Goal: Transaction & Acquisition: Purchase product/service

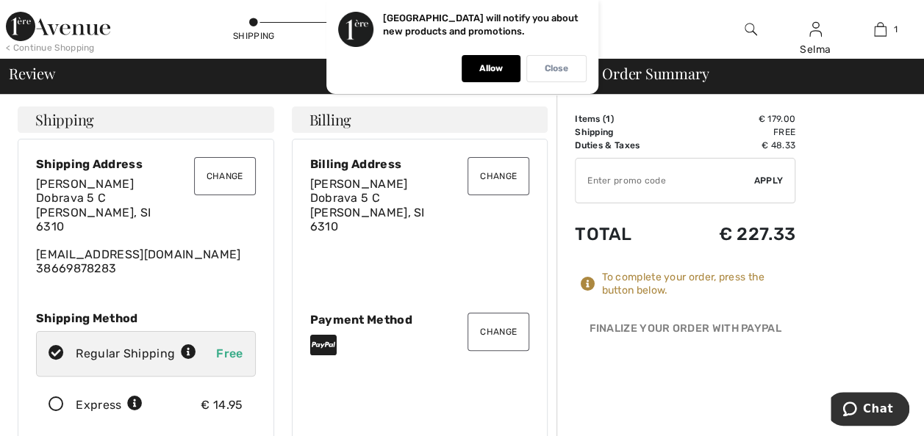
click at [553, 69] on p "Close" at bounding box center [557, 68] width 24 height 11
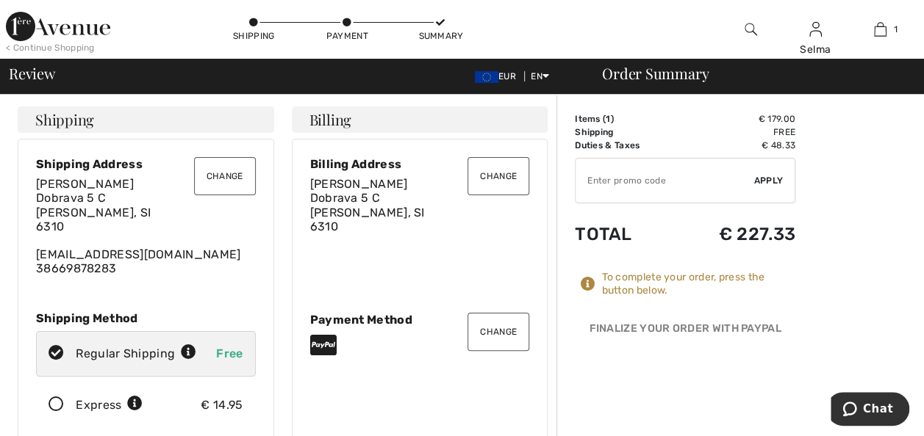
click at [85, 35] on img at bounding box center [58, 26] width 104 height 29
click at [87, 27] on img at bounding box center [58, 26] width 104 height 29
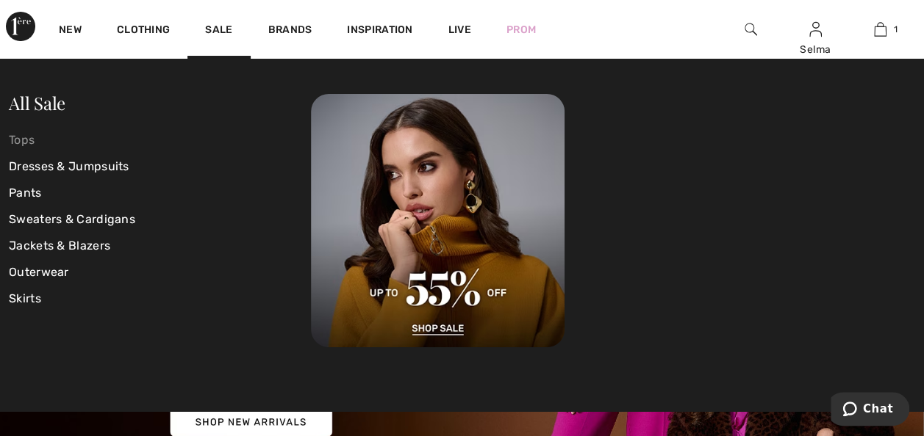
click at [32, 138] on link "Tops" at bounding box center [160, 140] width 302 height 26
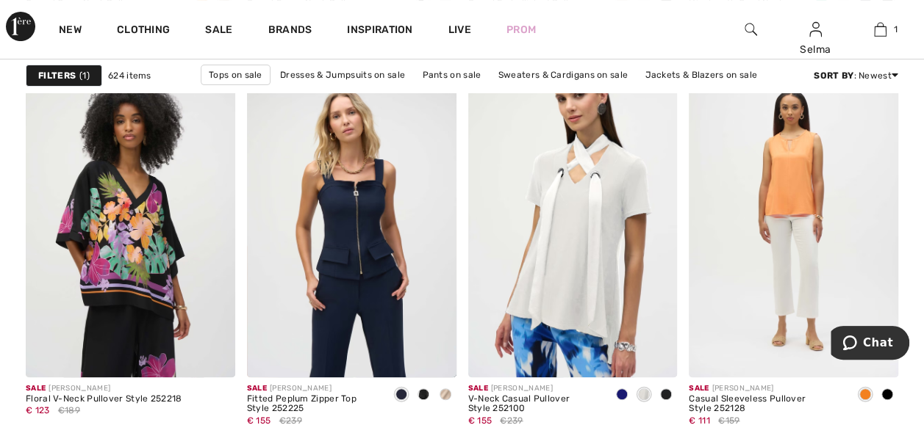
scroll to position [3032, 0]
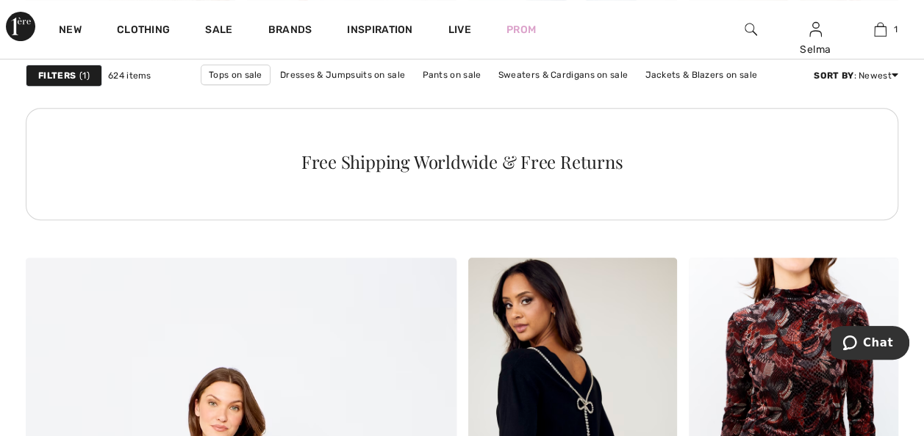
click at [79, 77] on span "1" at bounding box center [84, 75] width 10 height 13
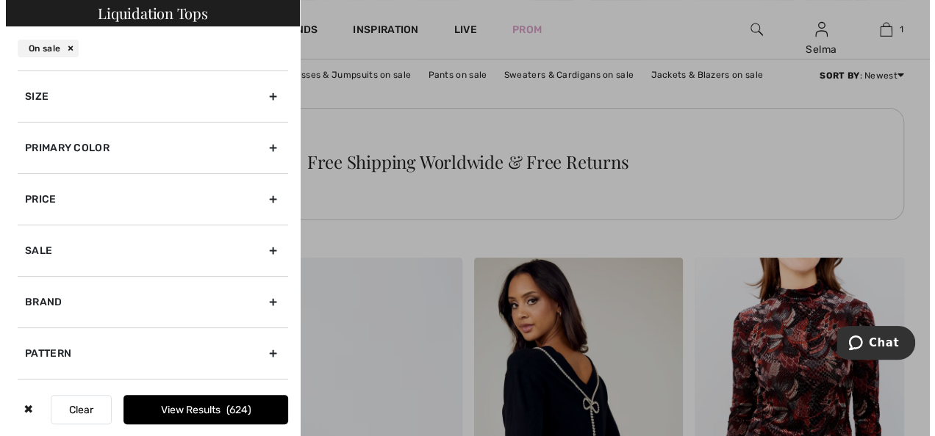
scroll to position [3063, 0]
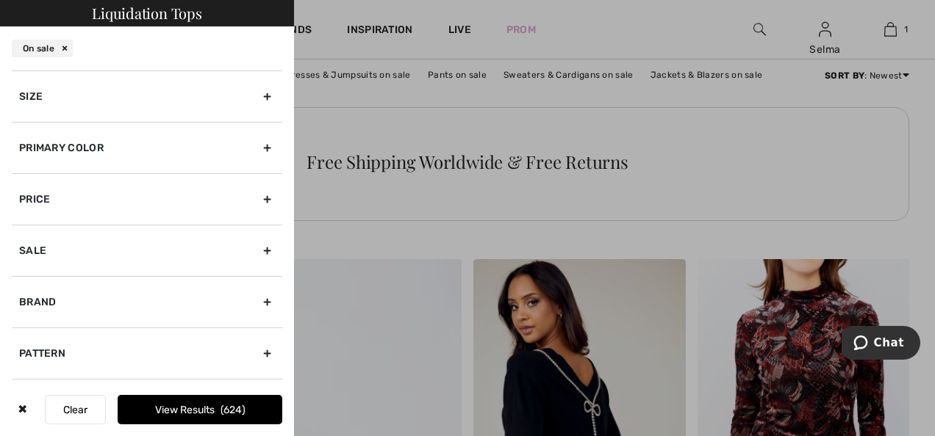
click at [256, 97] on div "Size" at bounding box center [147, 96] width 270 height 51
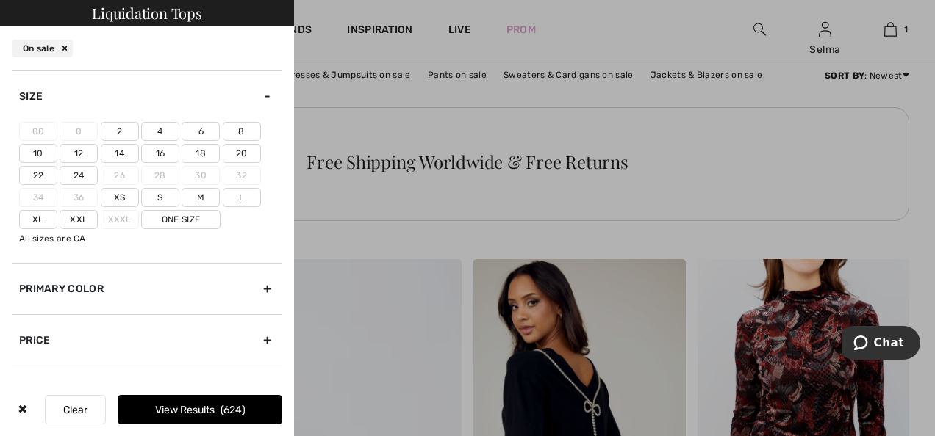
click at [117, 157] on label "14" at bounding box center [120, 153] width 38 height 19
click at [0, 0] on input"] "14" at bounding box center [0, 0] width 0 height 0
click at [168, 416] on button "View Results 138" at bounding box center [200, 409] width 165 height 29
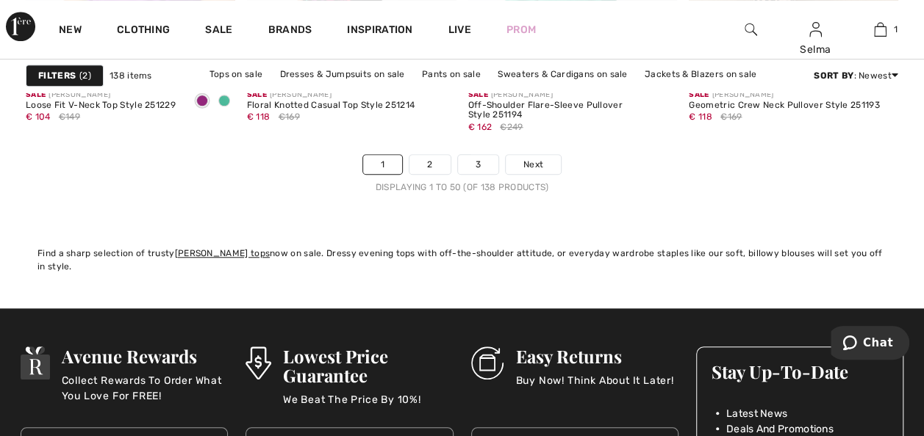
scroll to position [6040, 0]
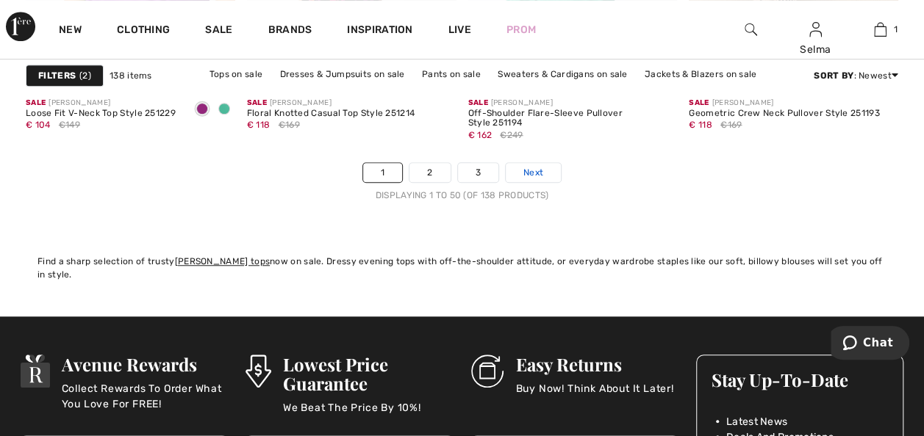
click at [526, 168] on span "Next" at bounding box center [533, 172] width 20 height 13
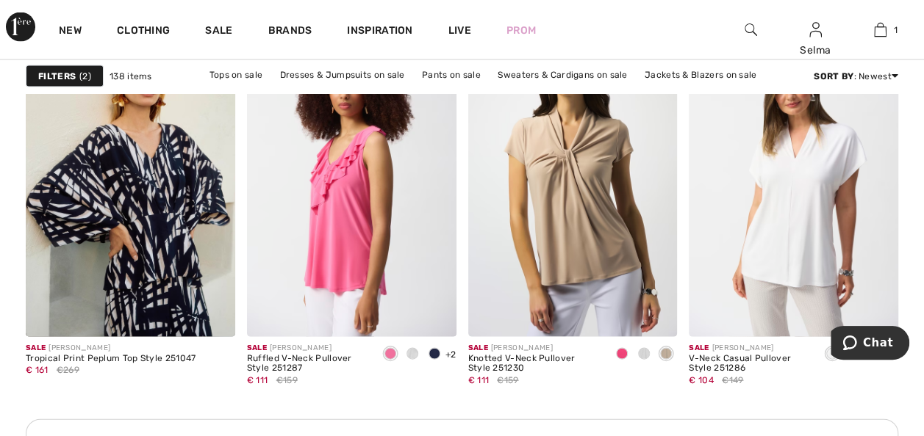
scroll to position [1342, 0]
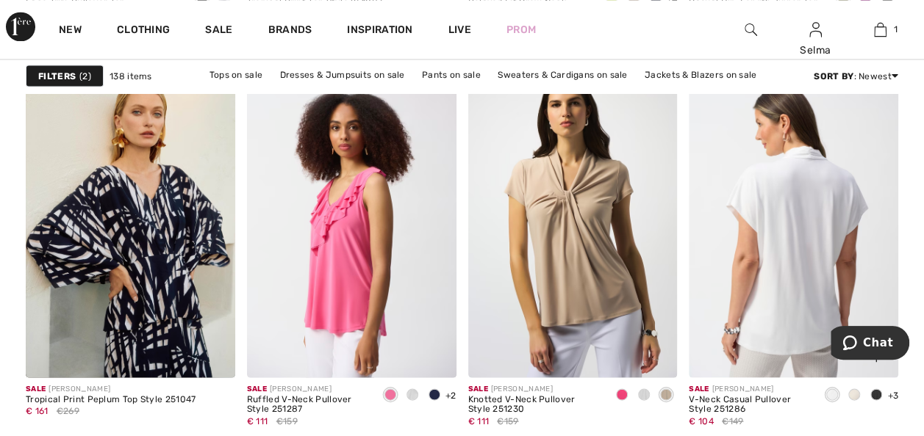
click at [846, 229] on img at bounding box center [793, 220] width 209 height 314
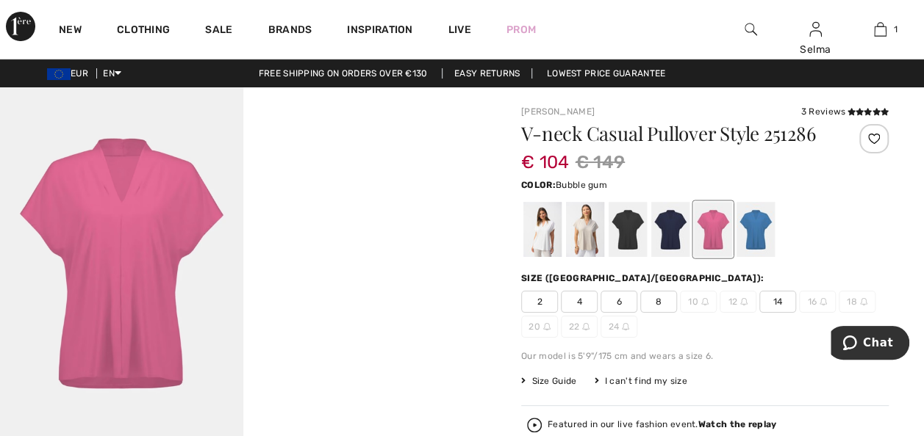
click at [441, 209] on video "Your browser does not support the video tag." at bounding box center [364, 147] width 243 height 121
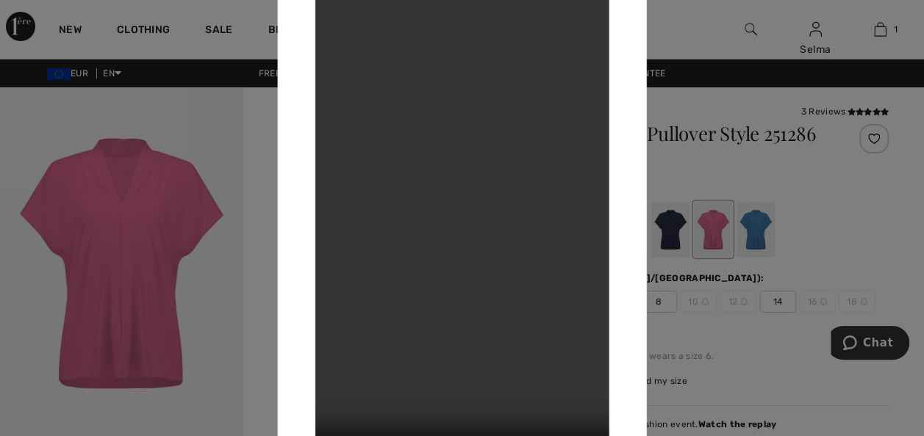
click at [672, 26] on div at bounding box center [462, 218] width 924 height 436
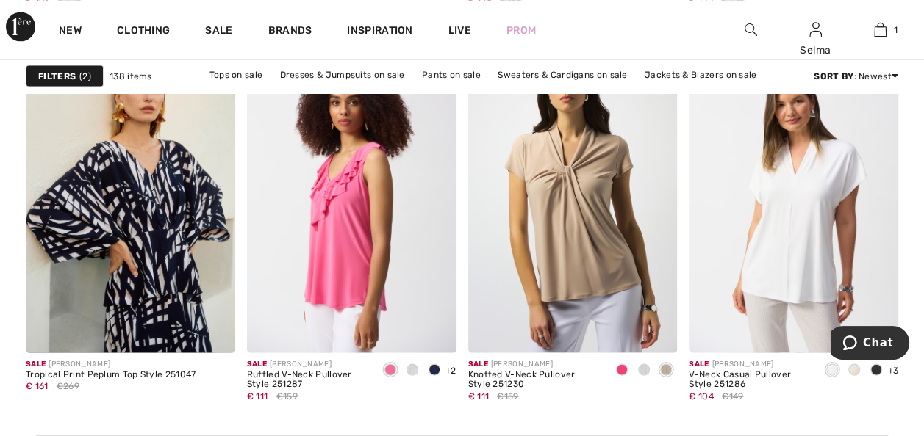
scroll to position [1358, 0]
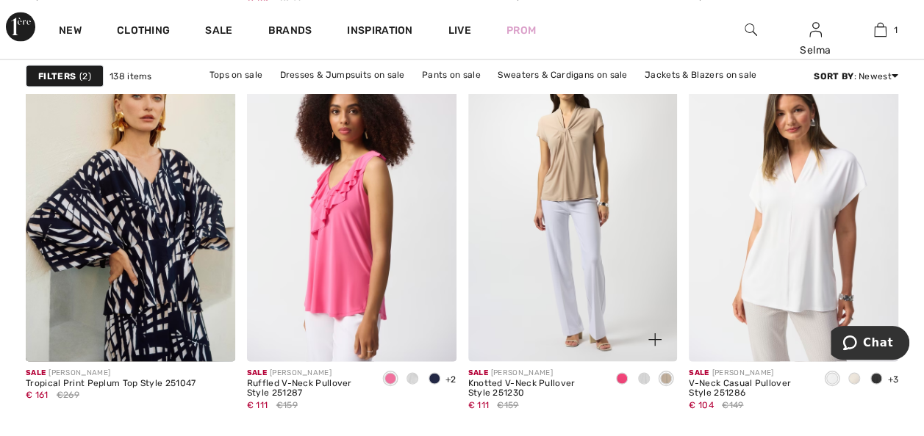
click at [604, 301] on img at bounding box center [572, 204] width 209 height 314
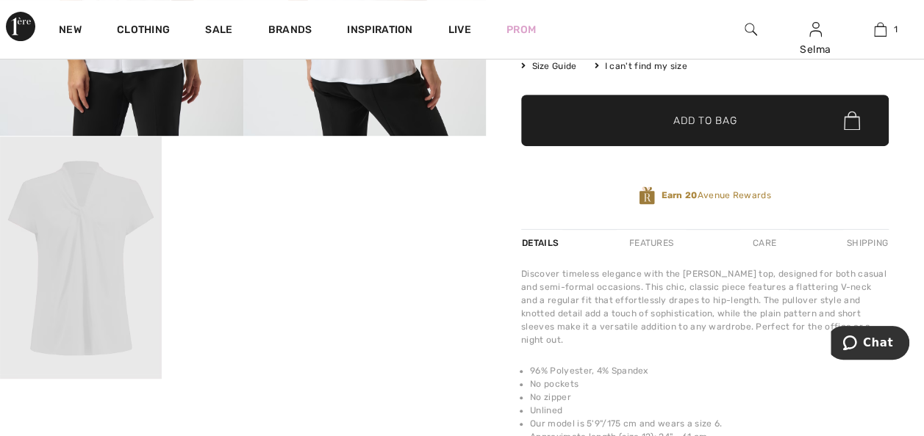
scroll to position [337, 0]
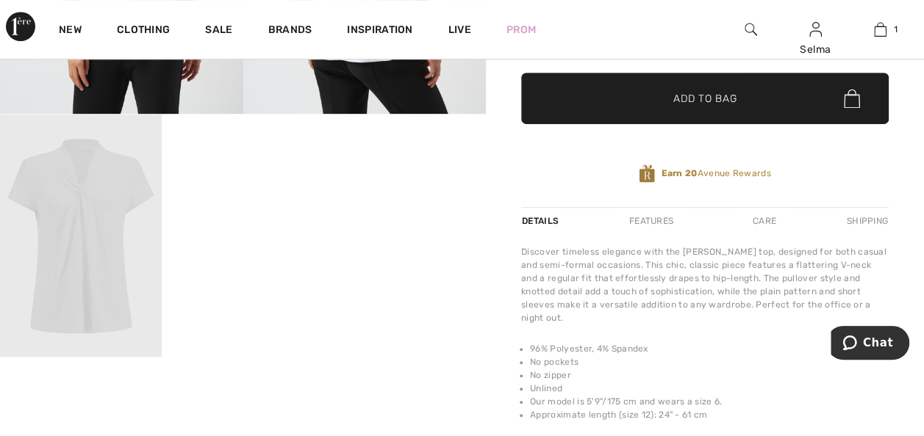
click at [251, 195] on video "Your browser does not support the video tag." at bounding box center [243, 155] width 162 height 81
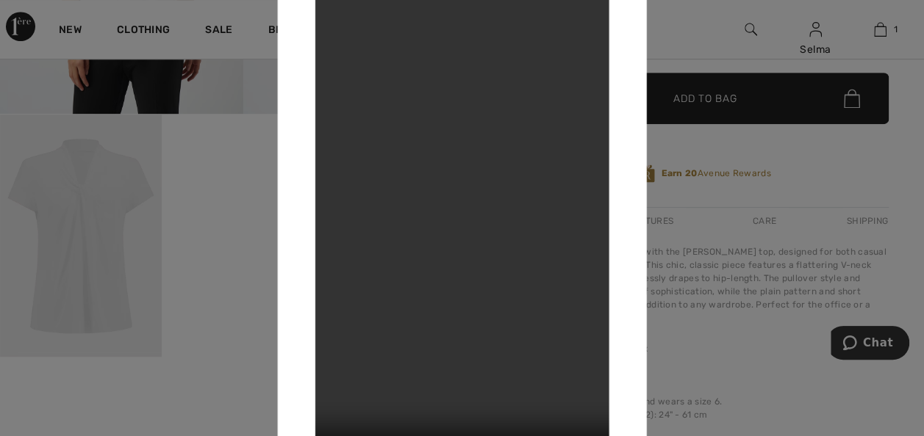
click at [699, 40] on div at bounding box center [462, 218] width 924 height 436
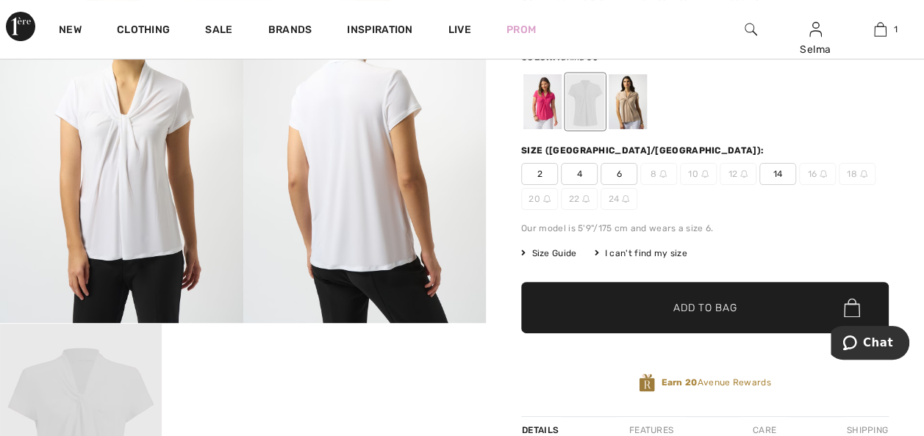
scroll to position [91, 0]
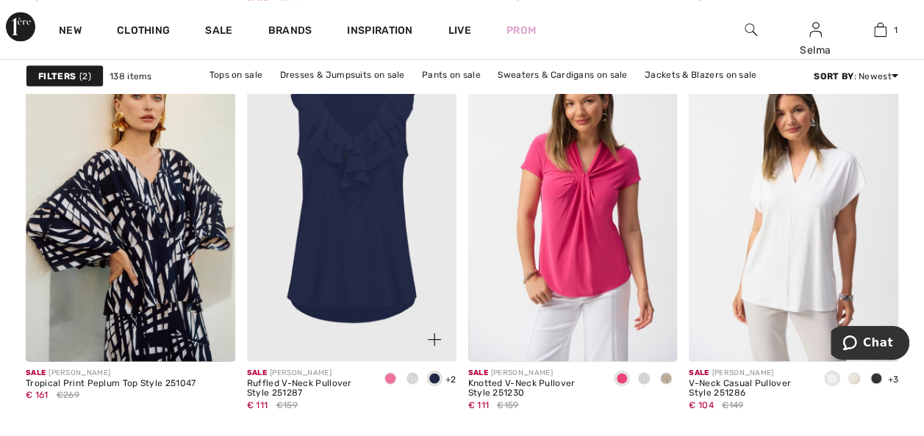
click at [366, 242] on img at bounding box center [351, 204] width 209 height 314
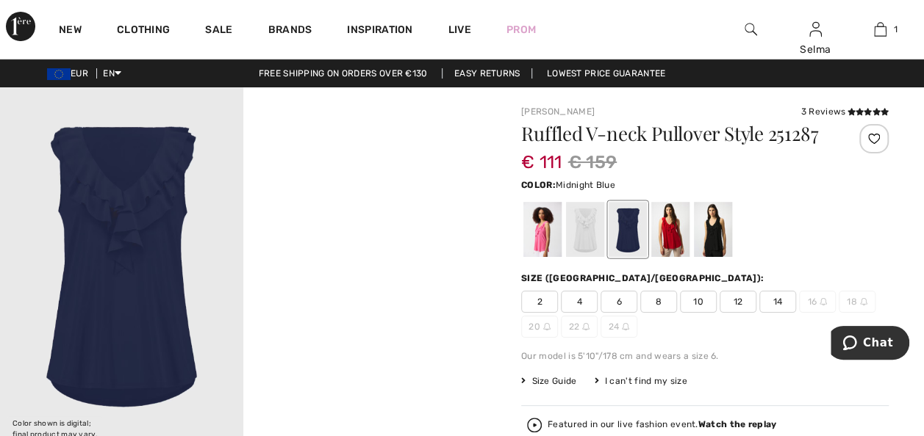
click at [373, 209] on video "Your browser does not support the video tag." at bounding box center [364, 147] width 243 height 121
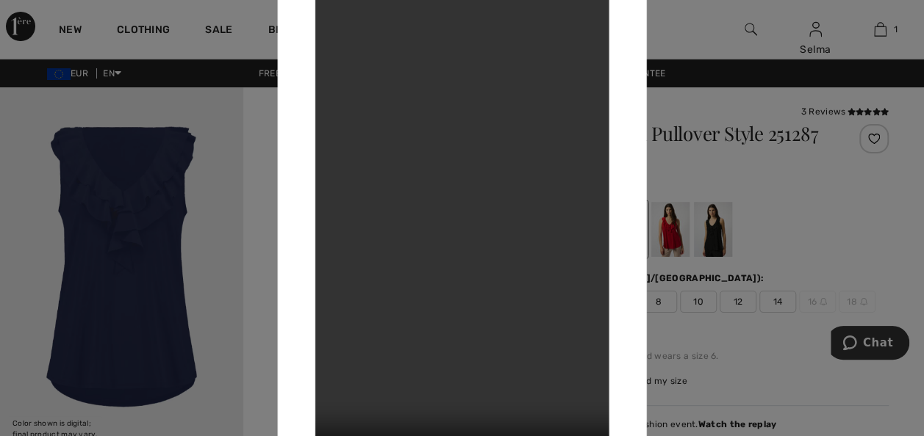
click at [680, 23] on div at bounding box center [462, 218] width 924 height 436
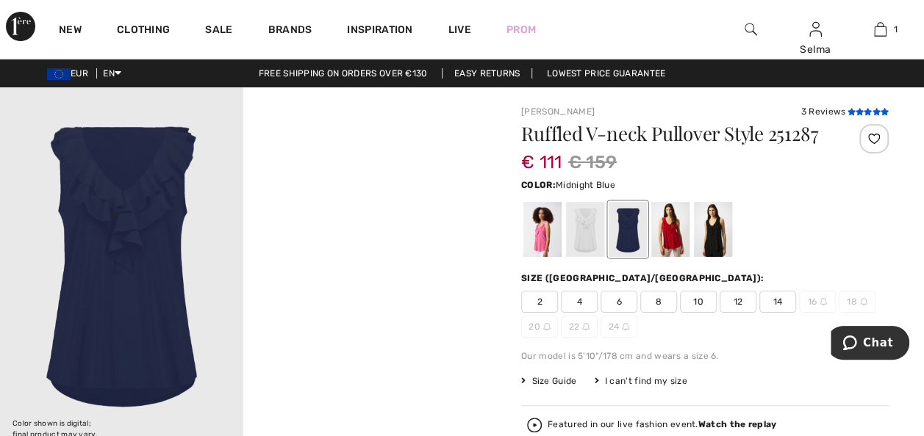
click at [852, 112] on icon at bounding box center [851, 111] width 8 height 7
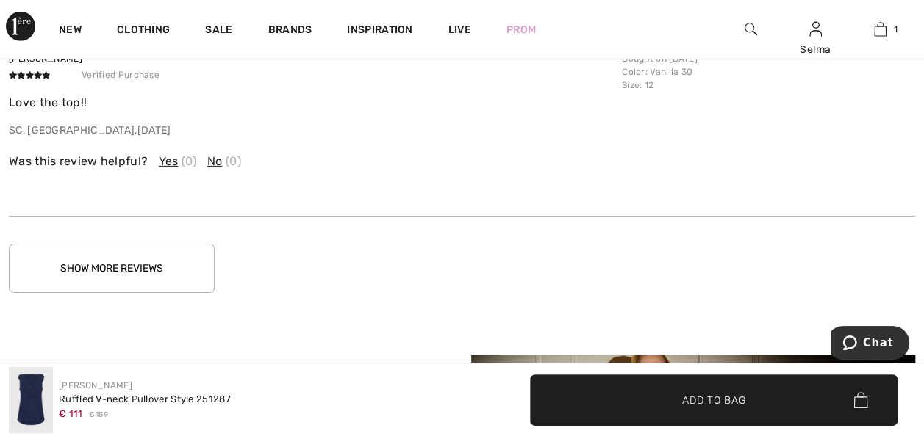
scroll to position [2256, 0]
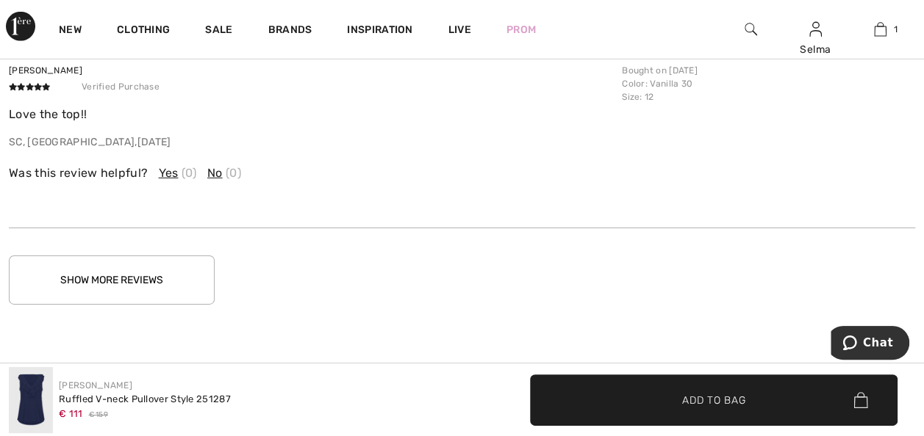
click at [126, 262] on button "Show More Reviews" at bounding box center [112, 280] width 206 height 49
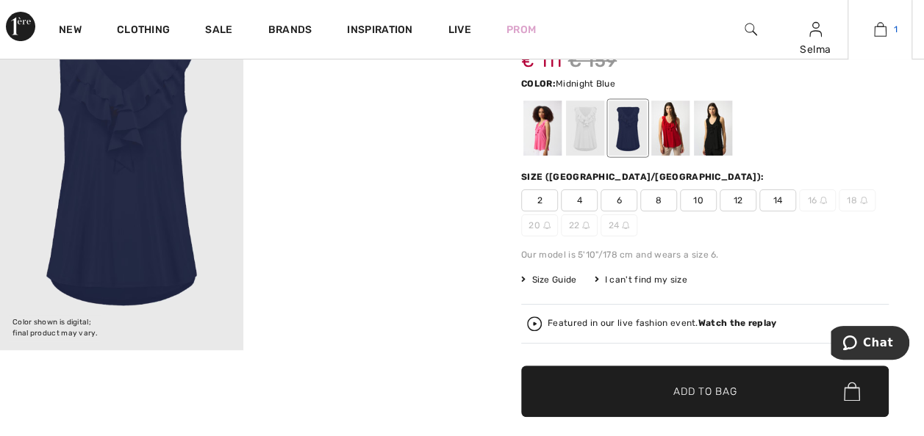
scroll to position [97, 0]
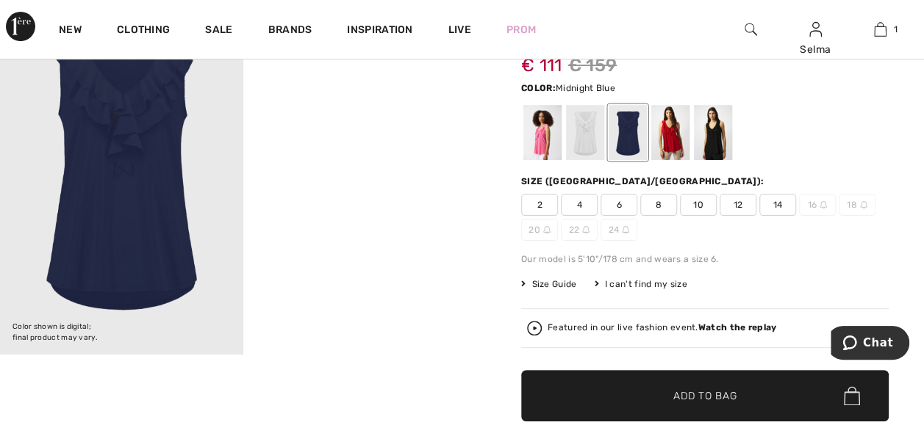
click at [369, 112] on video "Your browser does not support the video tag." at bounding box center [364, 50] width 243 height 121
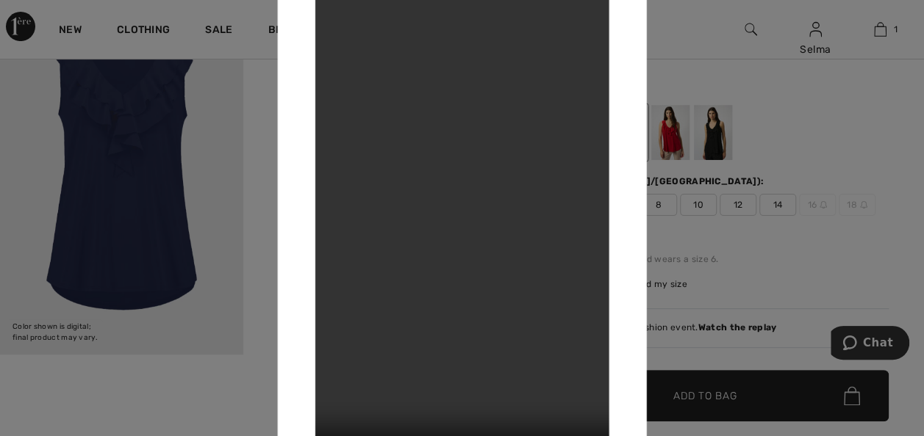
click at [714, 31] on div at bounding box center [462, 218] width 924 height 436
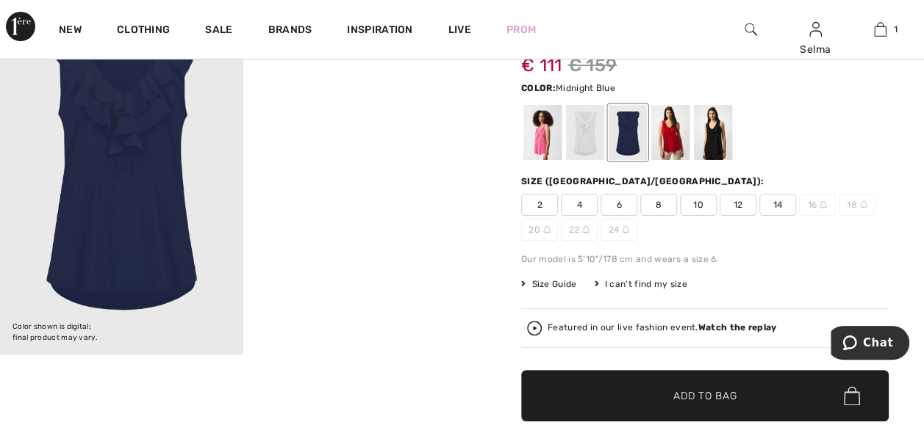
click at [776, 207] on span "14" at bounding box center [777, 205] width 37 height 22
click at [708, 406] on span "✔ Added to Bag Add to Bag" at bounding box center [704, 395] width 367 height 51
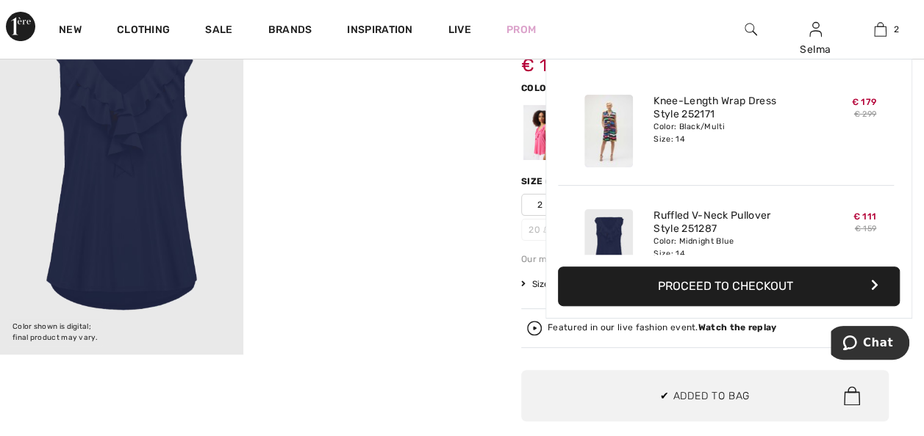
scroll to position [45, 0]
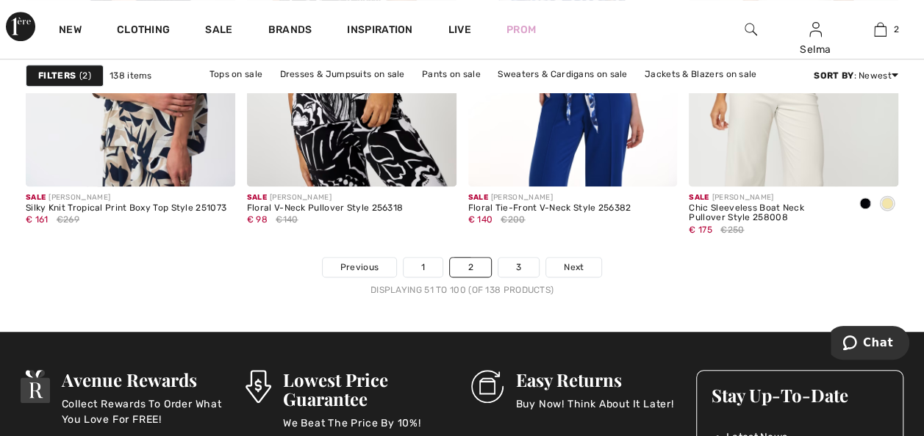
scroll to position [6069, 0]
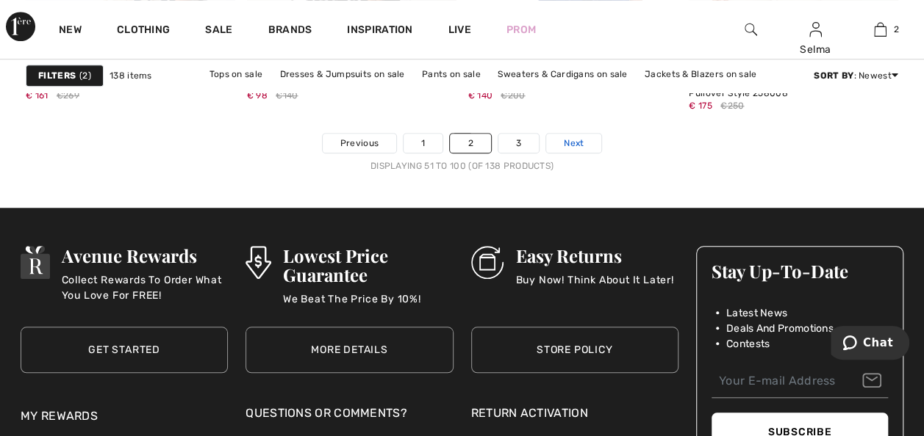
click at [582, 135] on link "Next" at bounding box center [573, 143] width 55 height 19
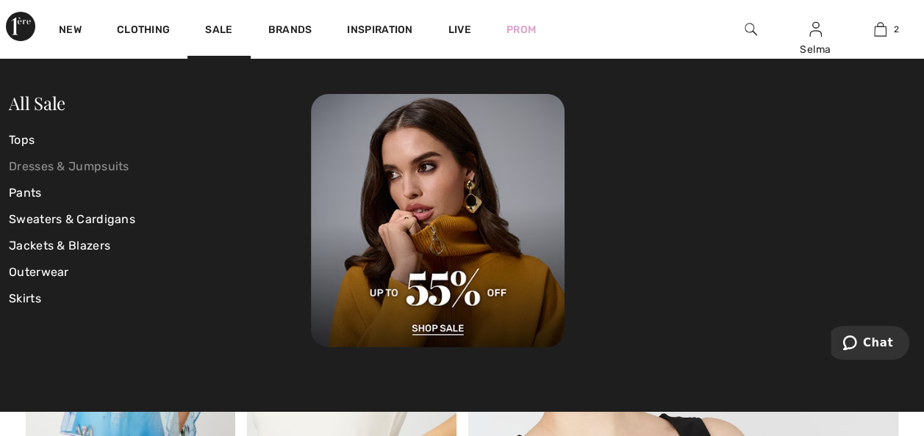
click at [69, 161] on link "Dresses & Jumpsuits" at bounding box center [160, 167] width 302 height 26
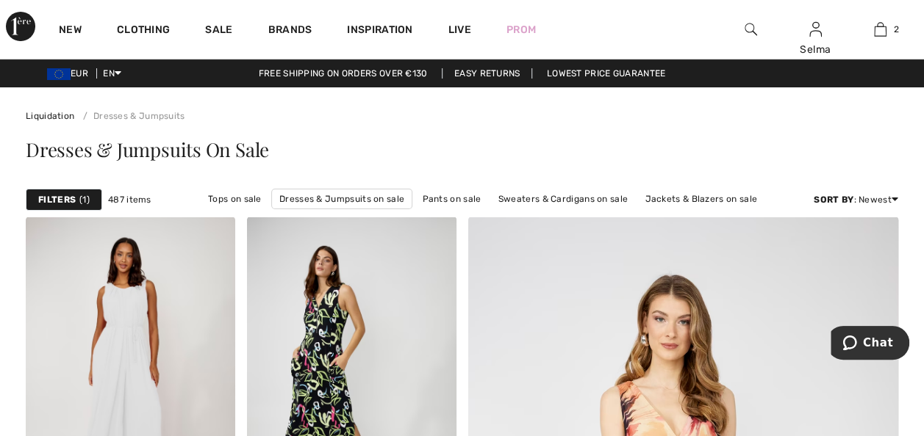
click at [74, 200] on strong "Filters" at bounding box center [56, 199] width 37 height 13
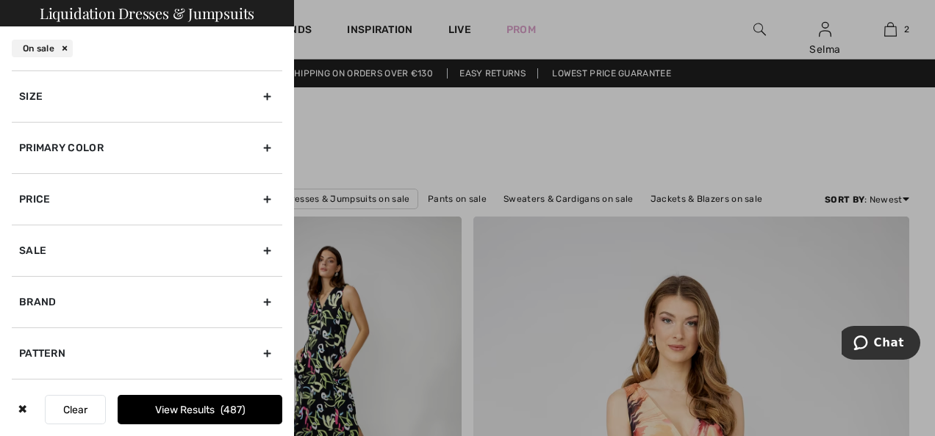
click at [254, 94] on div "Size" at bounding box center [147, 96] width 270 height 51
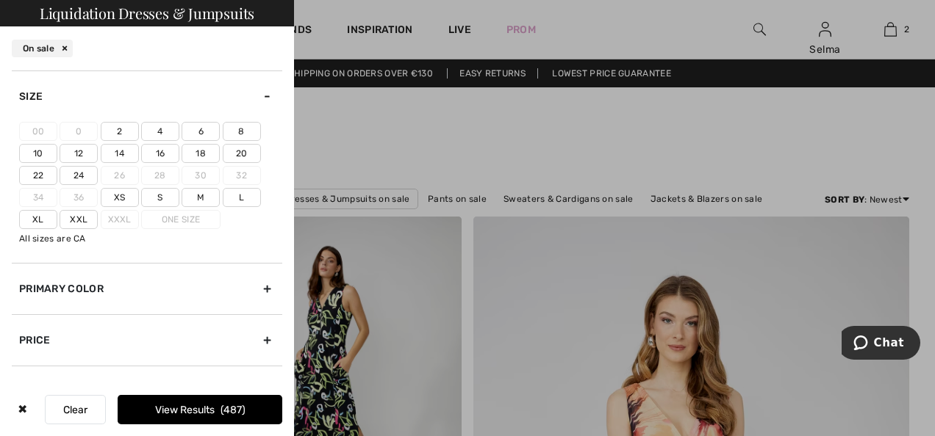
click at [122, 154] on label "14" at bounding box center [120, 153] width 38 height 19
click at [0, 0] on input"] "14" at bounding box center [0, 0] width 0 height 0
click at [223, 410] on span "140" at bounding box center [233, 410] width 25 height 12
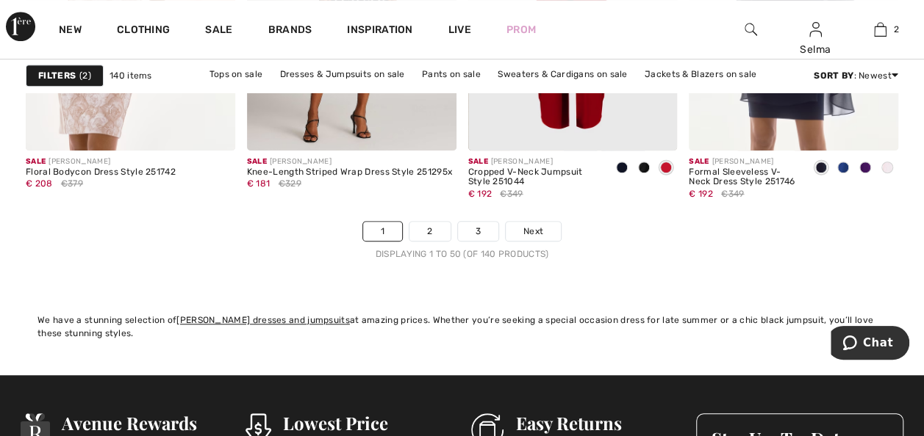
scroll to position [5964, 0]
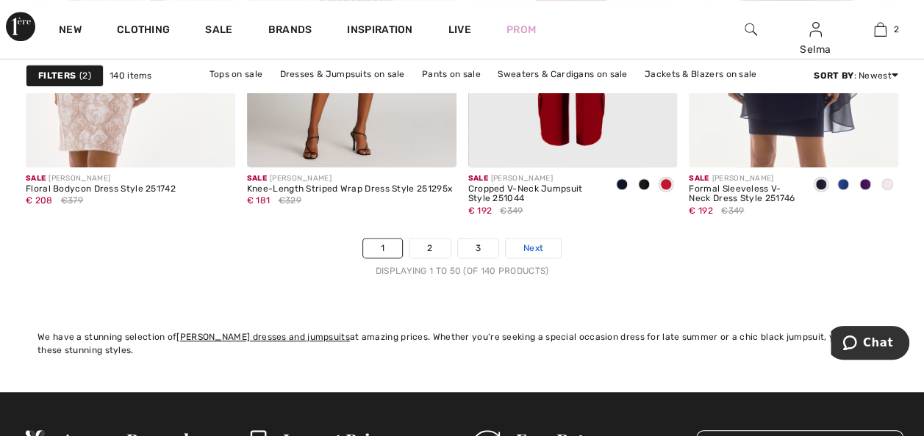
click at [543, 242] on link "Next" at bounding box center [533, 248] width 55 height 19
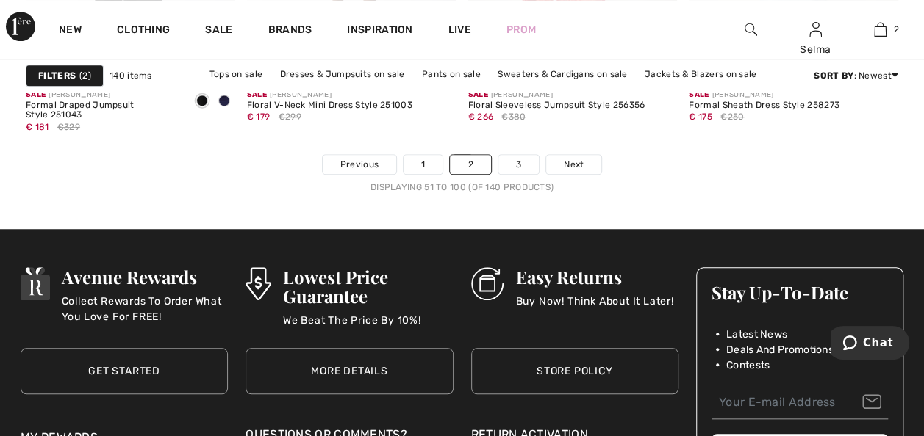
scroll to position [6057, 0]
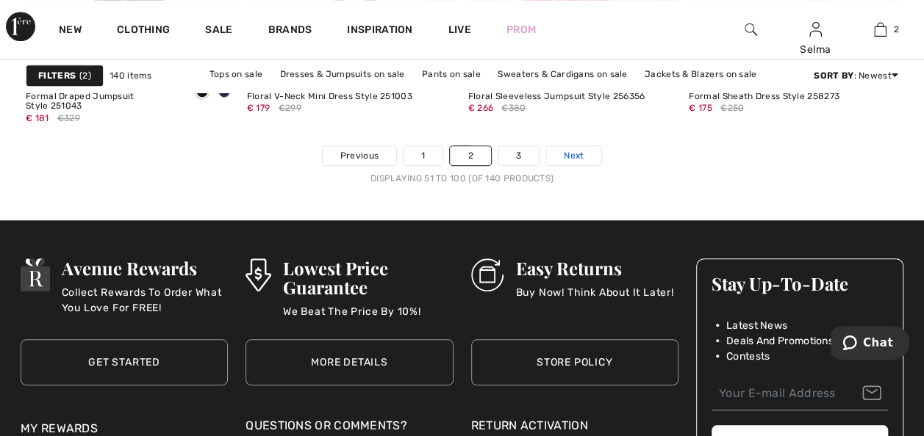
click at [589, 156] on link "Next" at bounding box center [573, 155] width 55 height 19
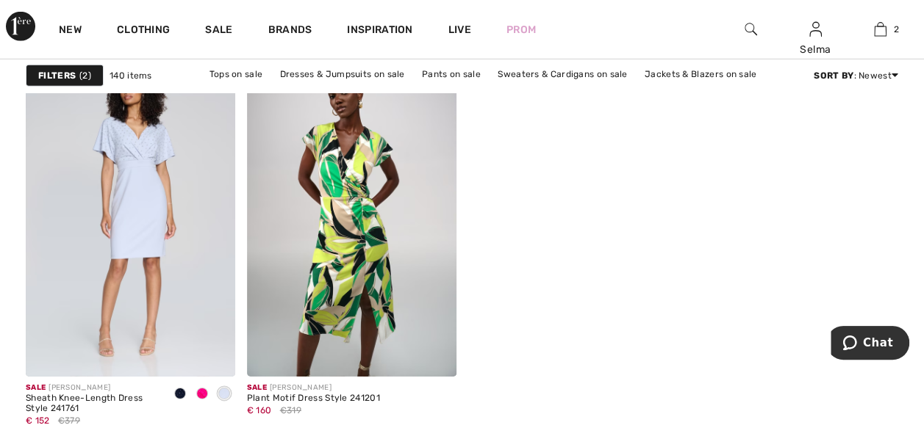
scroll to position [4984, 0]
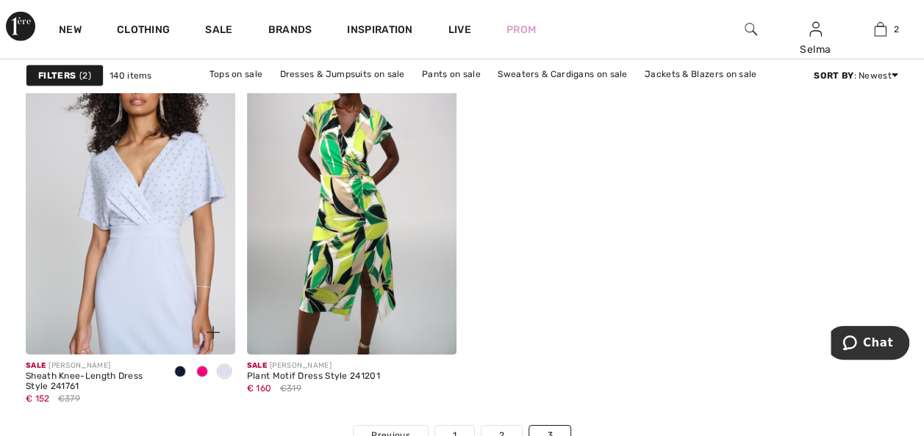
click at [151, 268] on img at bounding box center [130, 198] width 209 height 314
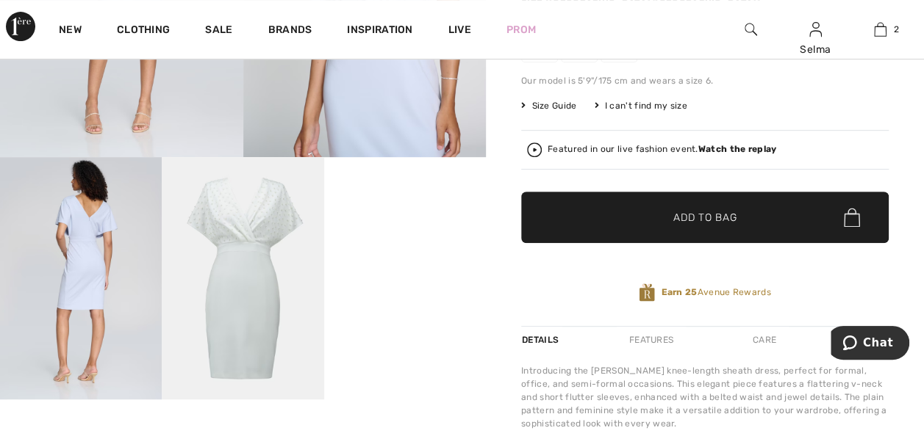
scroll to position [315, 0]
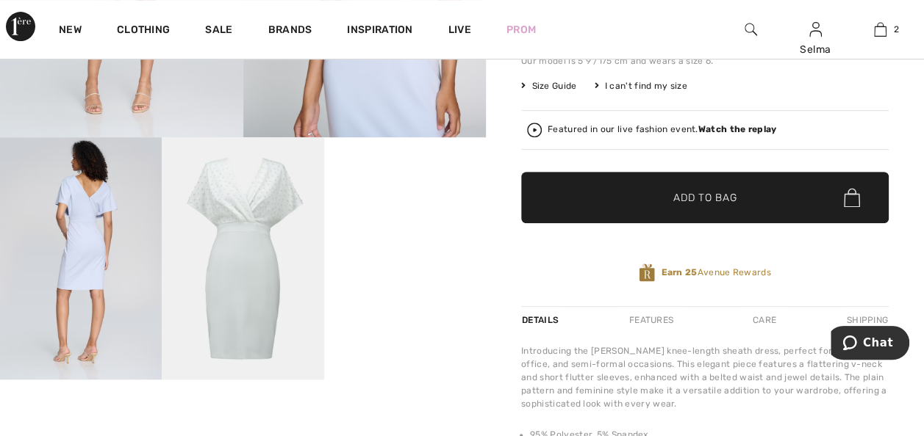
click at [404, 218] on video "Your browser does not support the video tag." at bounding box center [405, 177] width 162 height 81
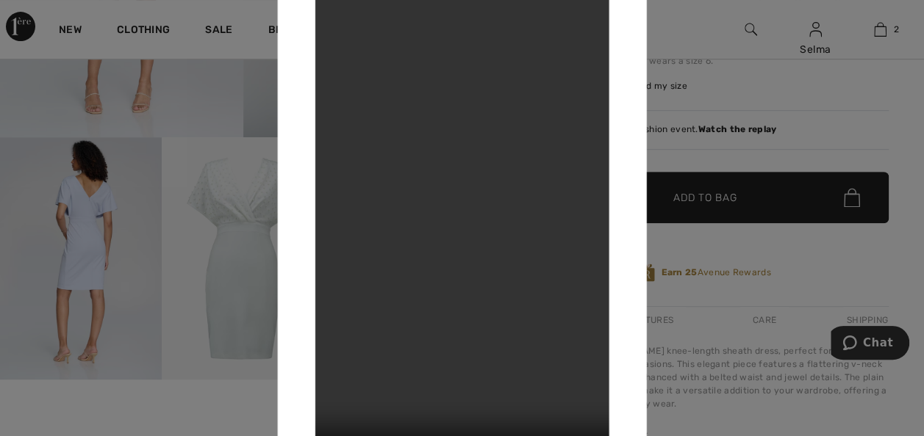
click at [833, 126] on div at bounding box center [462, 218] width 924 height 436
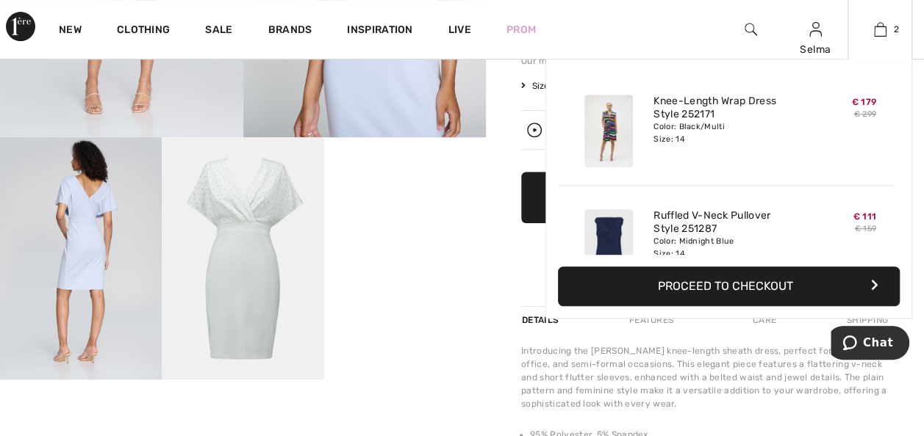
click at [733, 290] on button "Proceed to Checkout" at bounding box center [729, 287] width 342 height 40
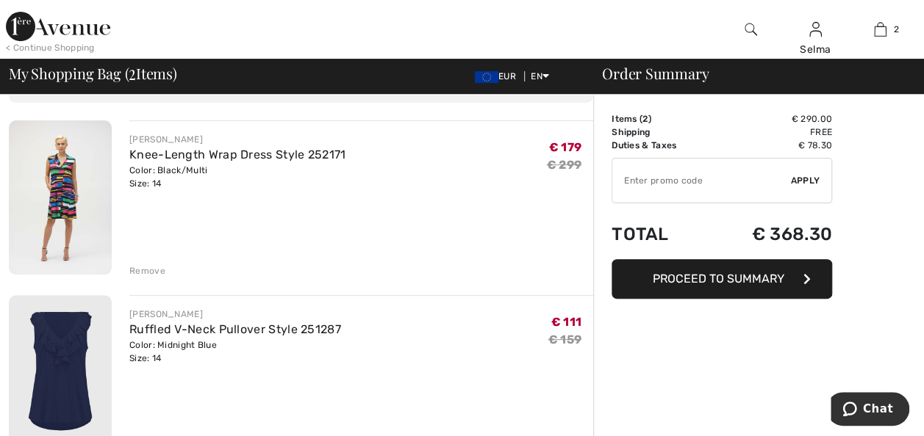
scroll to position [85, 0]
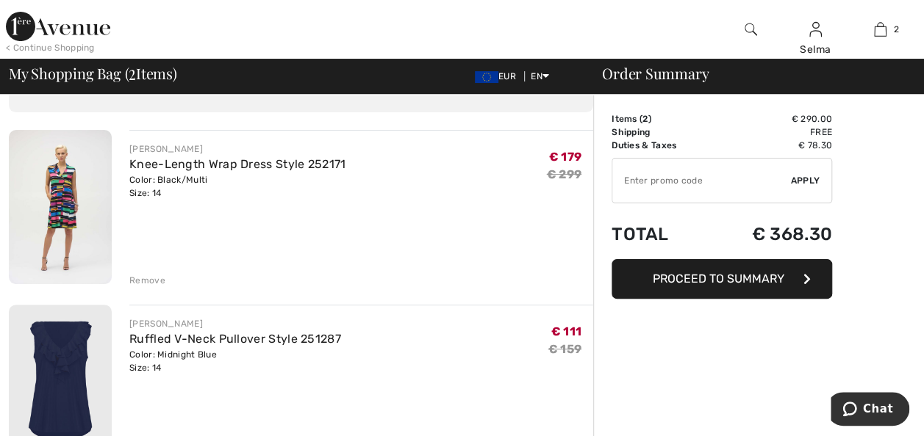
click at [737, 279] on span "Proceed to Summary" at bounding box center [719, 279] width 132 height 14
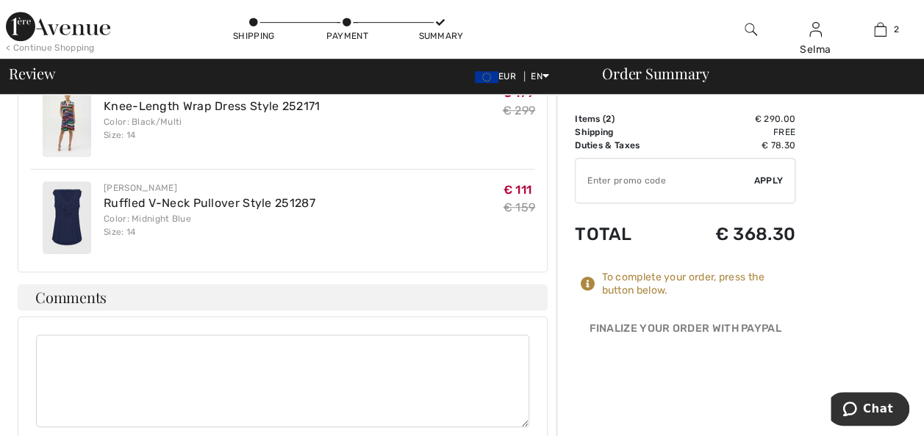
scroll to position [342, 0]
